Goal: Task Accomplishment & Management: Manage account settings

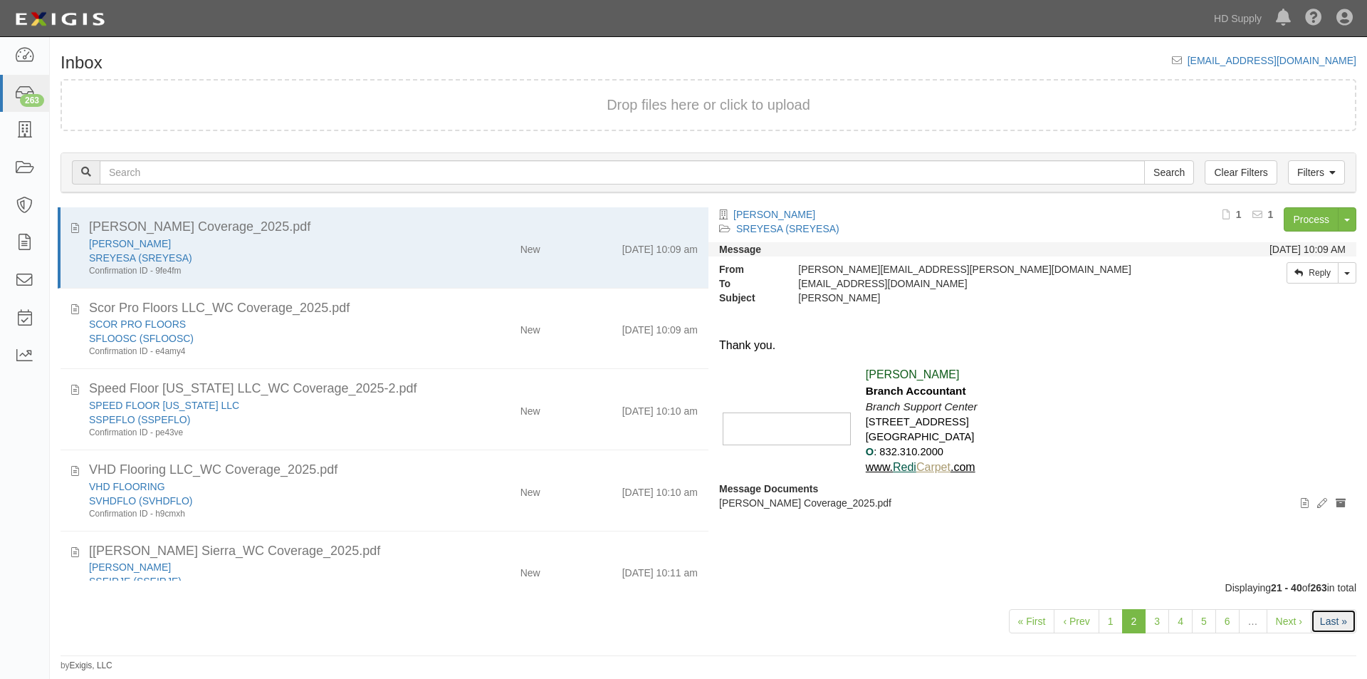
click at [1323, 617] on link "Last »" at bounding box center [1334, 621] width 46 height 24
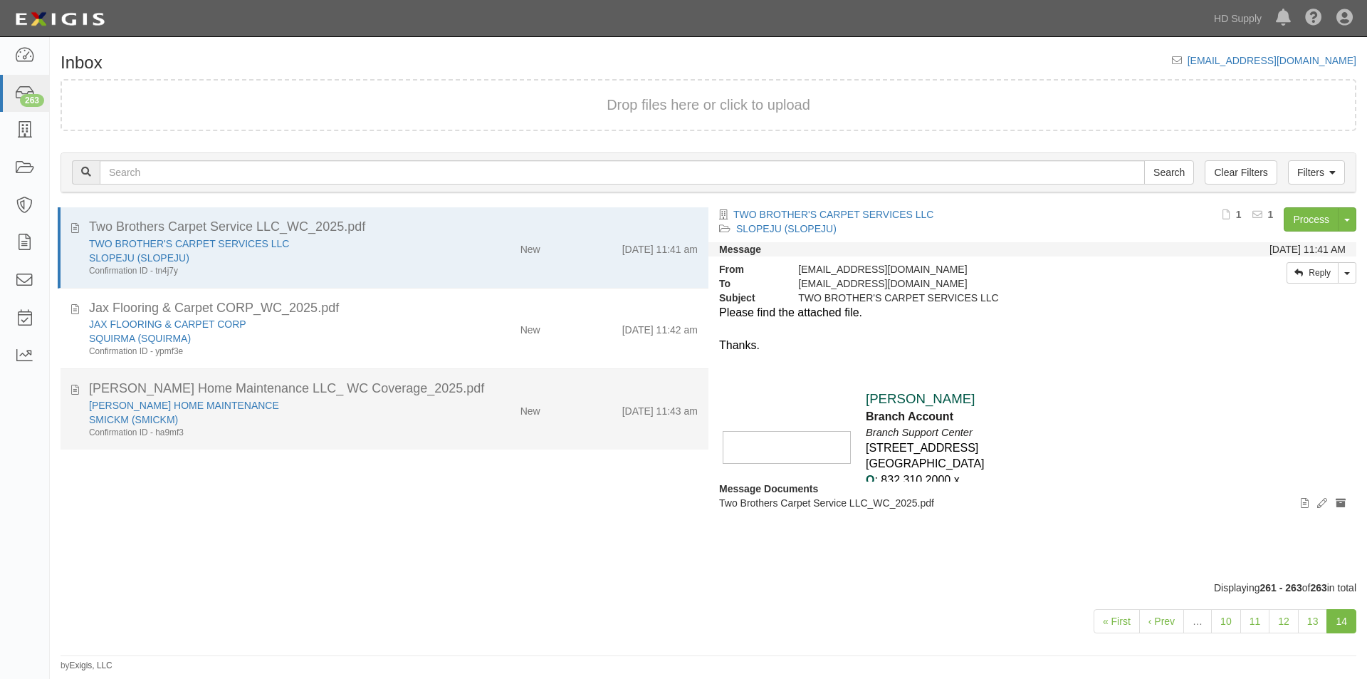
click at [495, 422] on div "[PERSON_NAME] HOME MAINTENANCE SMICKM (SMICKM) Confirmation ID - ha9mf3 New [DA…" at bounding box center [393, 418] width 630 height 41
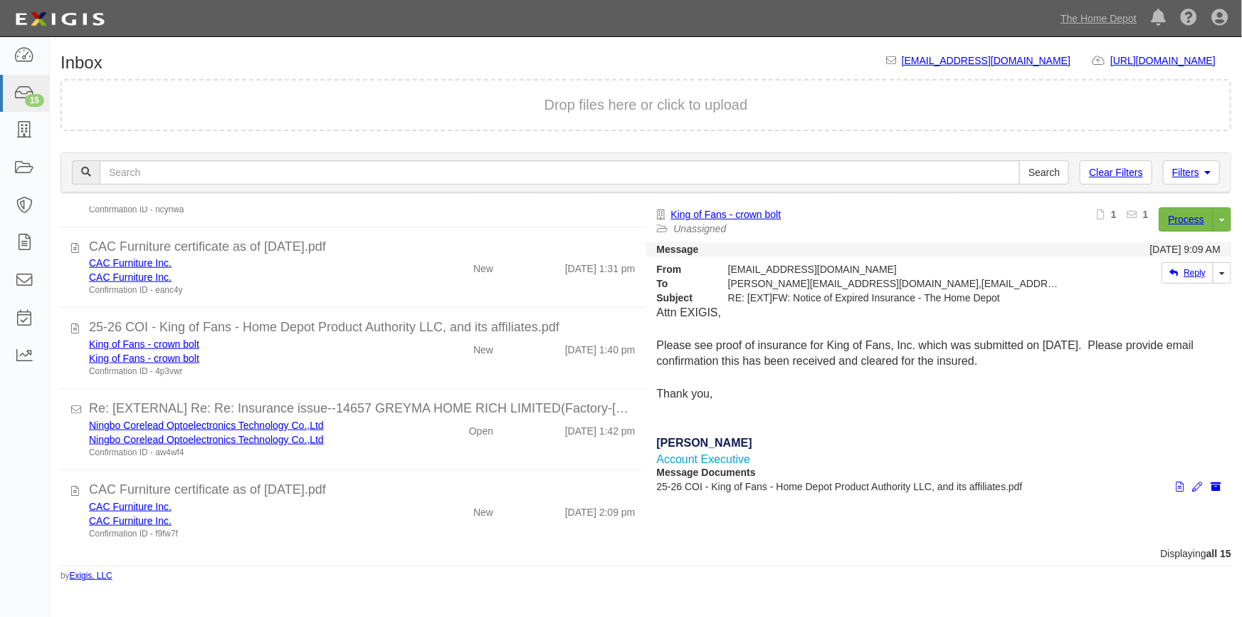
scroll to position [760, 0]
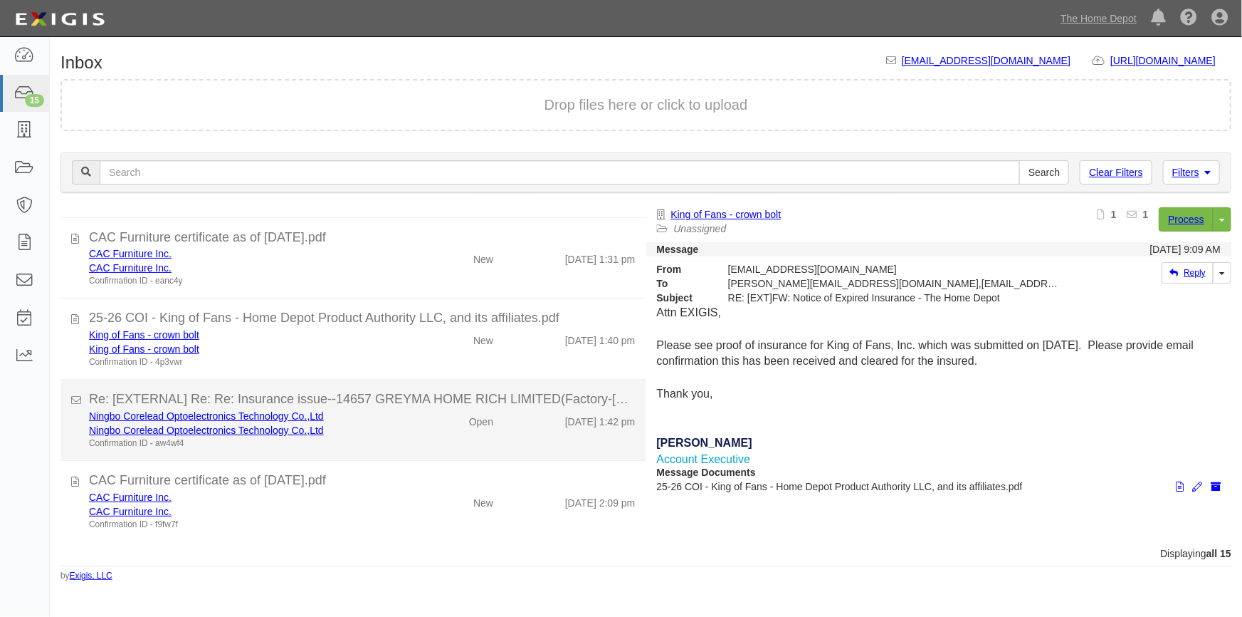
click at [431, 446] on div "Ningbo Corelead Optoelectronics Technology Co.,Ltd Ningbo Corelead Optoelectron…" at bounding box center [362, 429] width 568 height 41
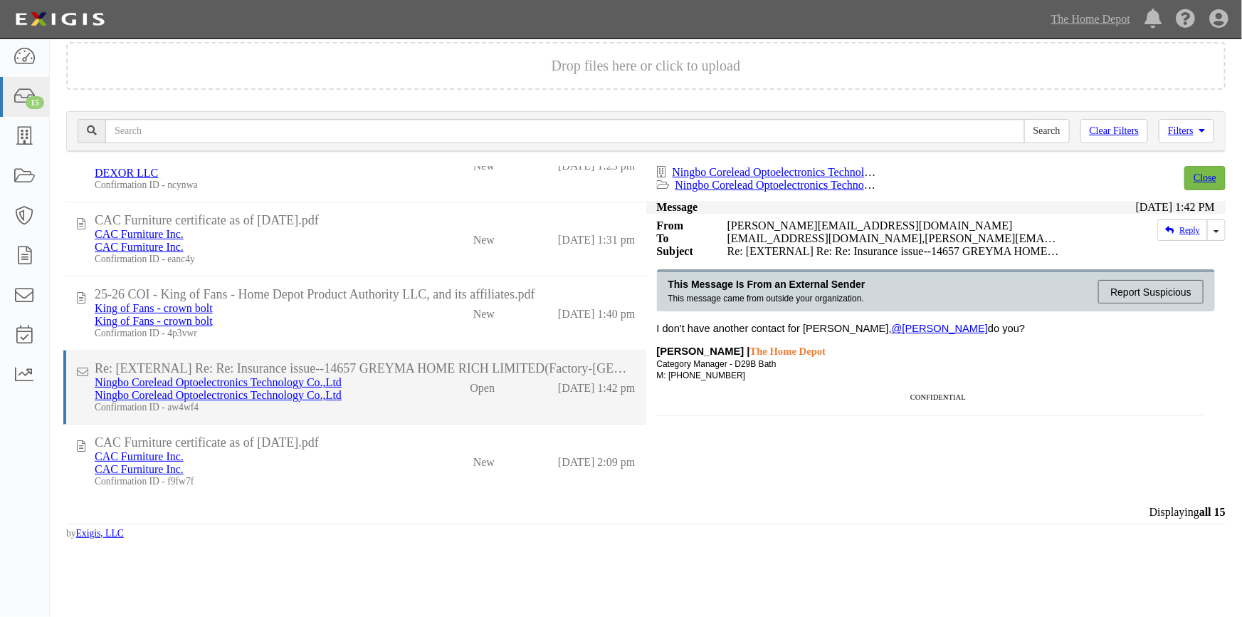
scroll to position [679, 0]
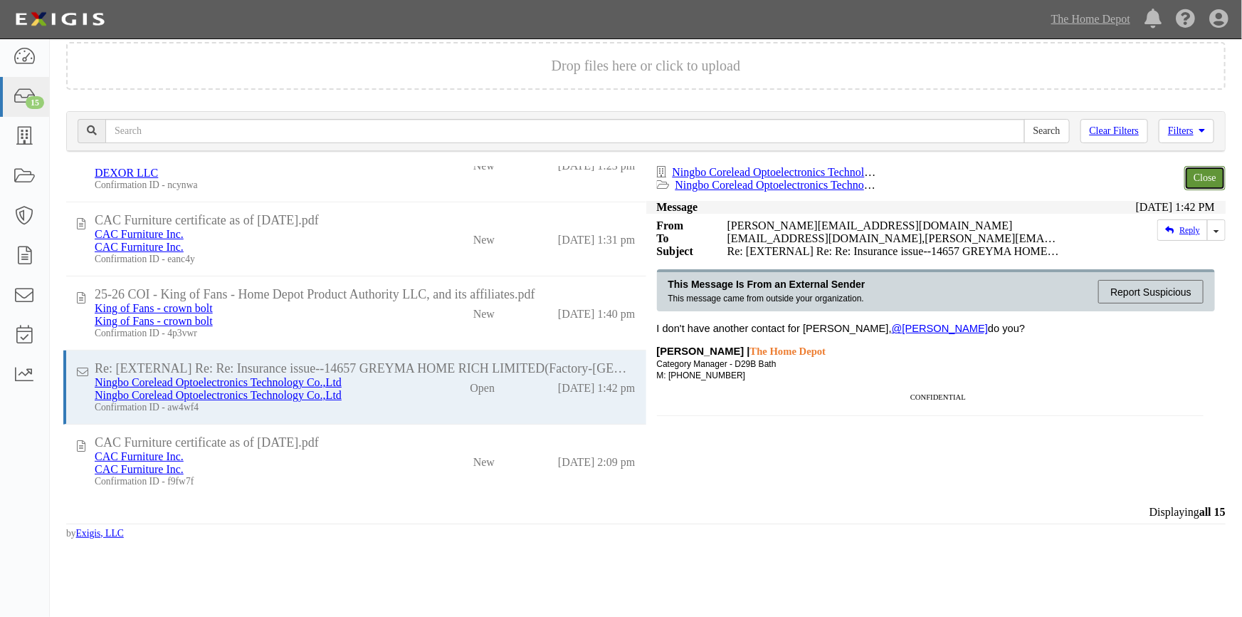
click at [1200, 174] on link "Close" at bounding box center [1205, 178] width 41 height 24
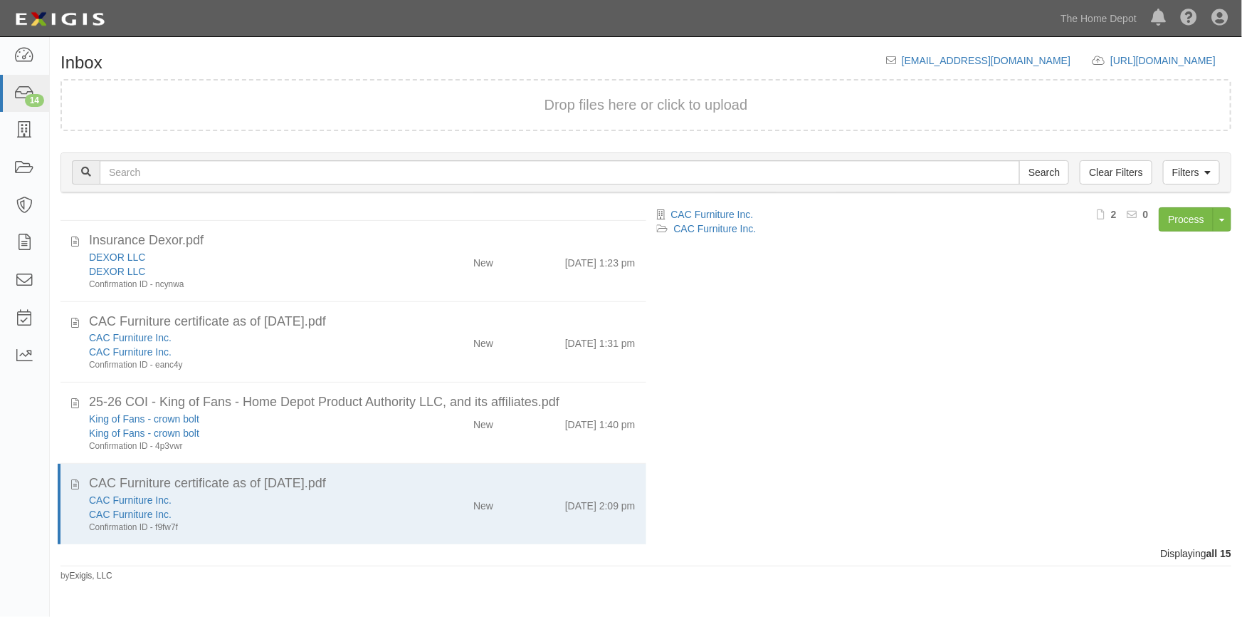
scroll to position [679, 0]
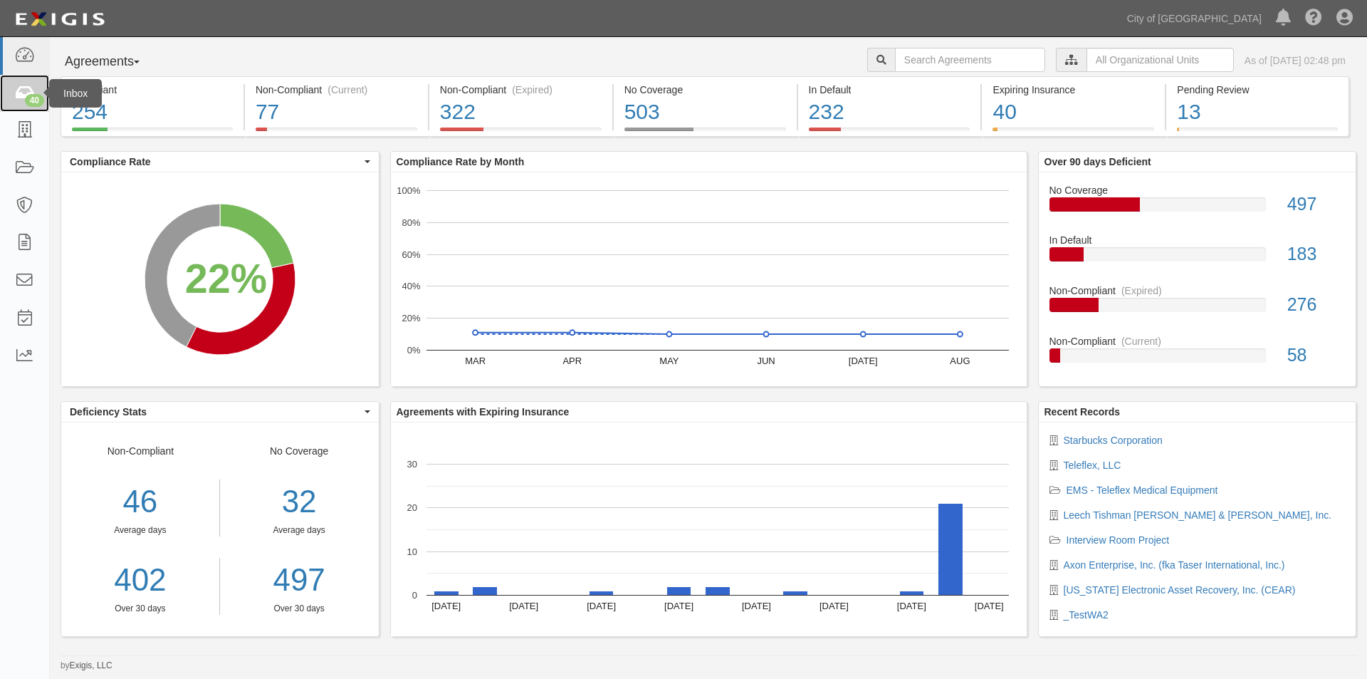
click at [23, 98] on icon at bounding box center [24, 93] width 20 height 16
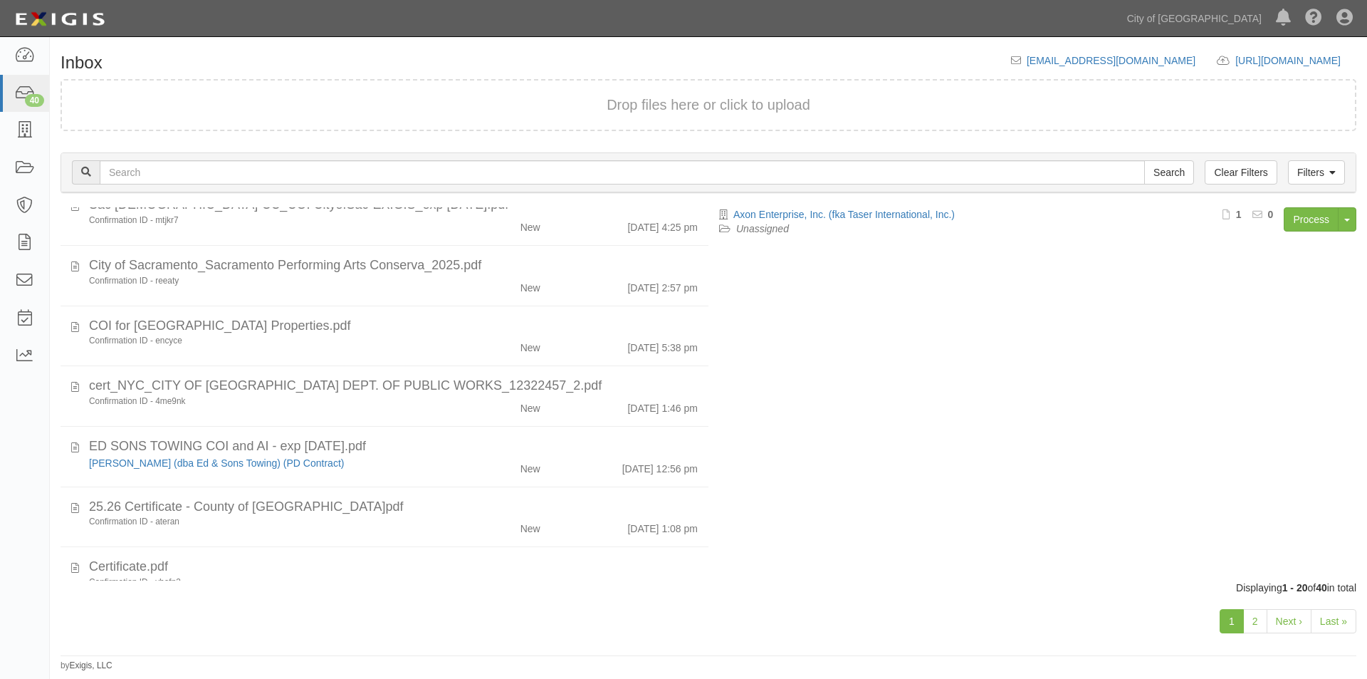
scroll to position [873, 0]
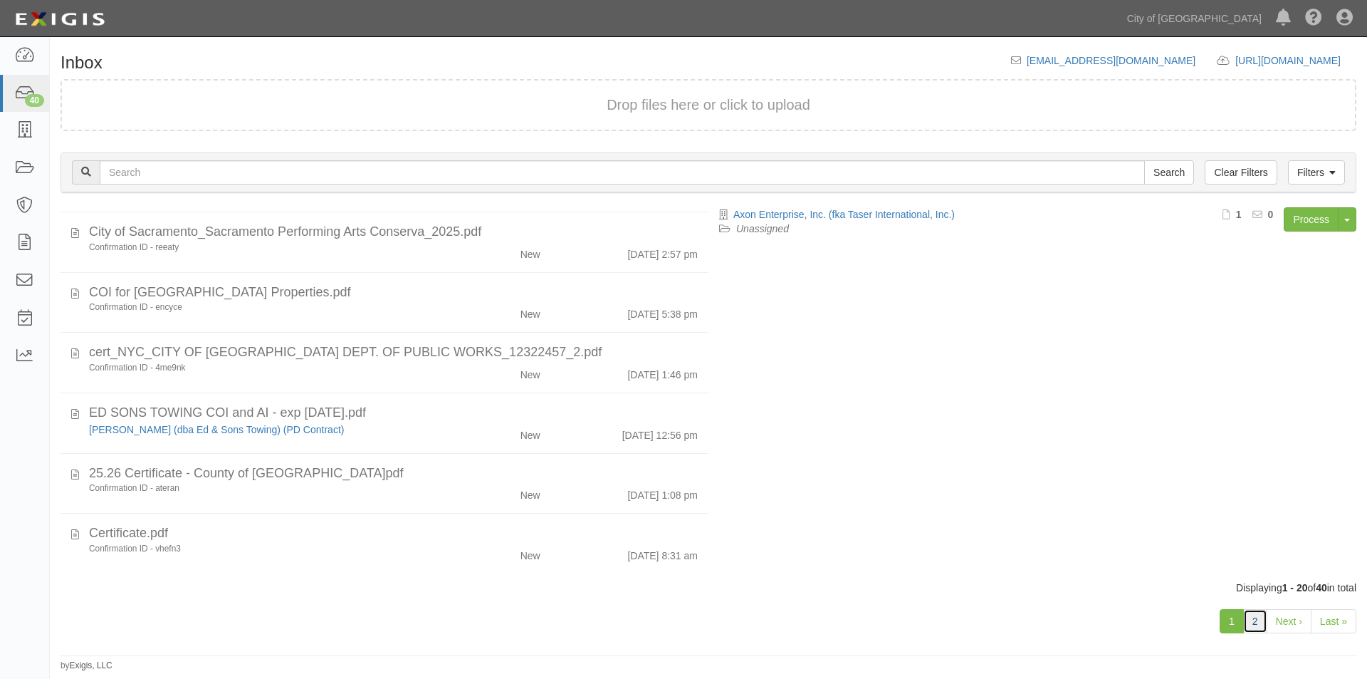
click at [1257, 625] on link "2" at bounding box center [1255, 621] width 24 height 24
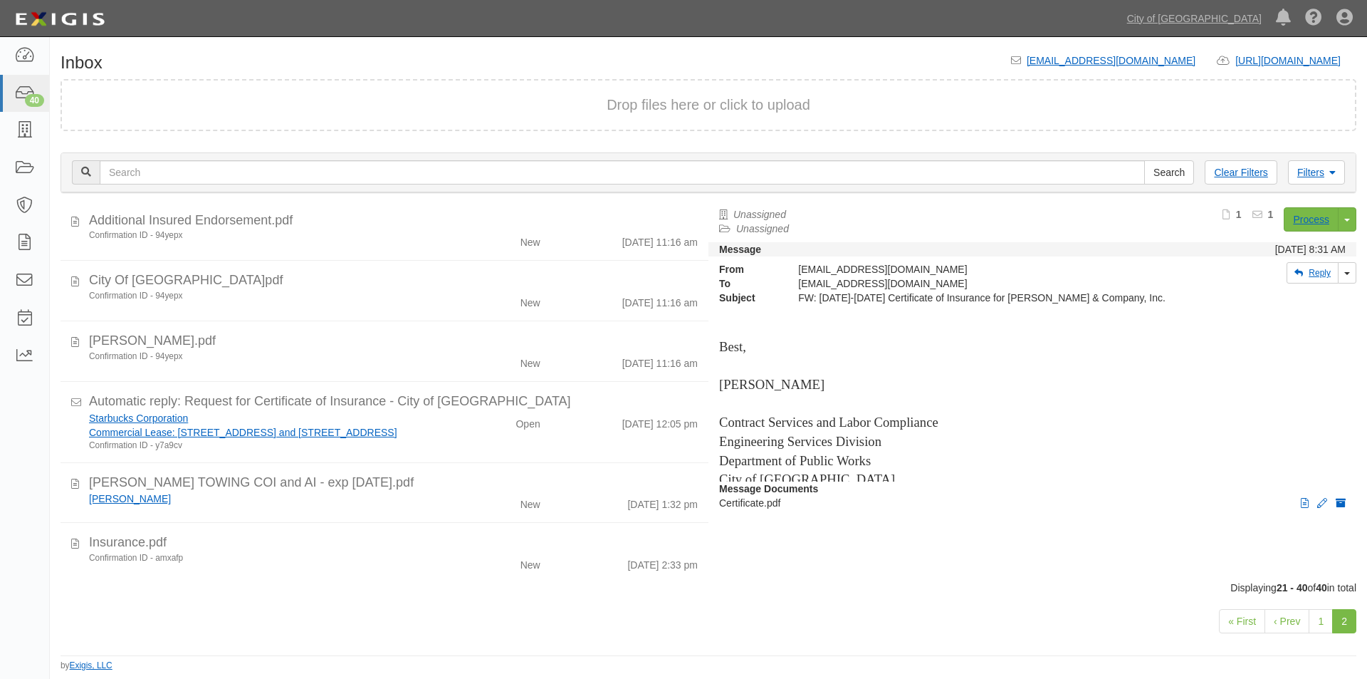
scroll to position [693, 0]
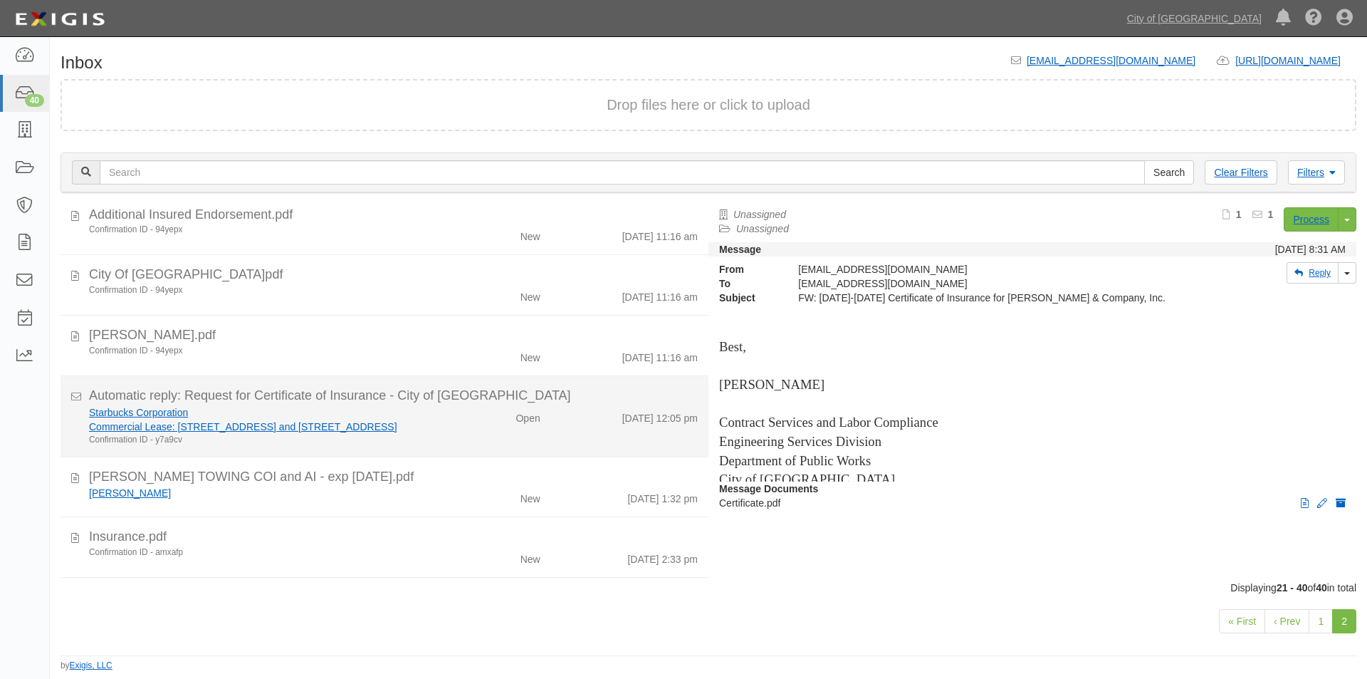
click at [446, 423] on div "Open" at bounding box center [498, 415] width 105 height 20
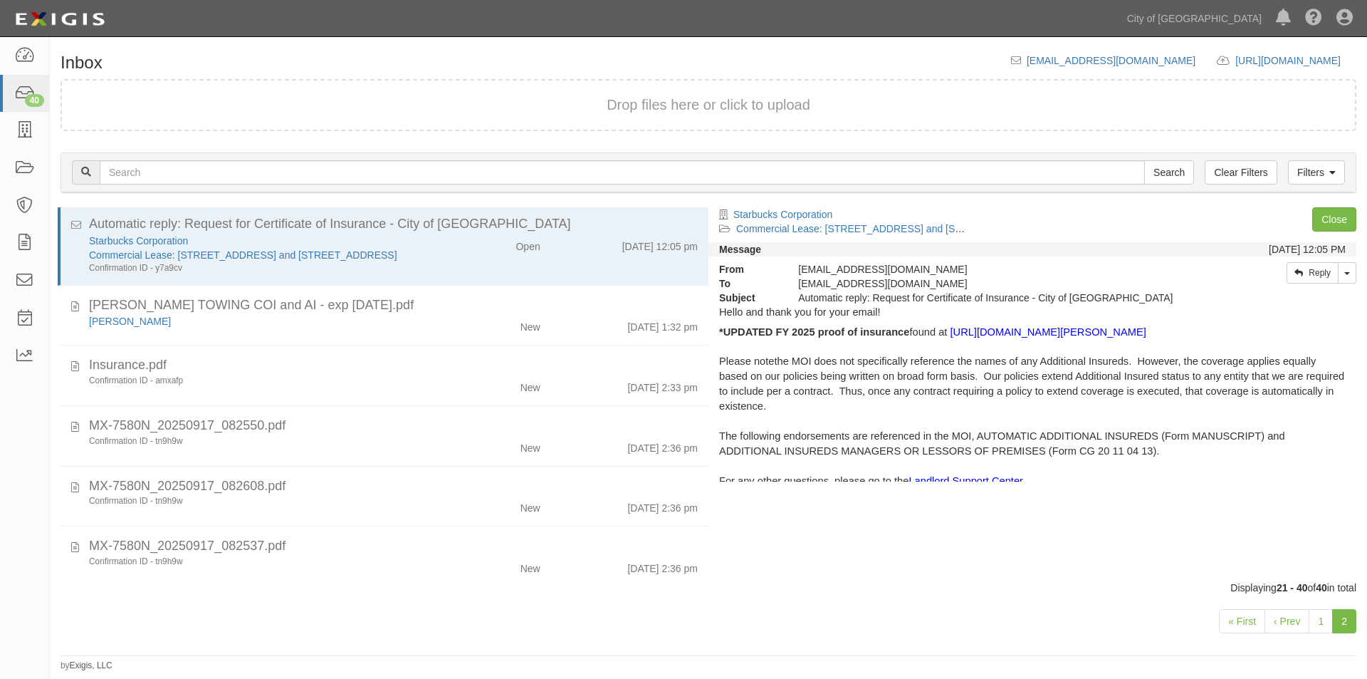
scroll to position [877, 0]
